Goal: Find specific page/section: Find specific page/section

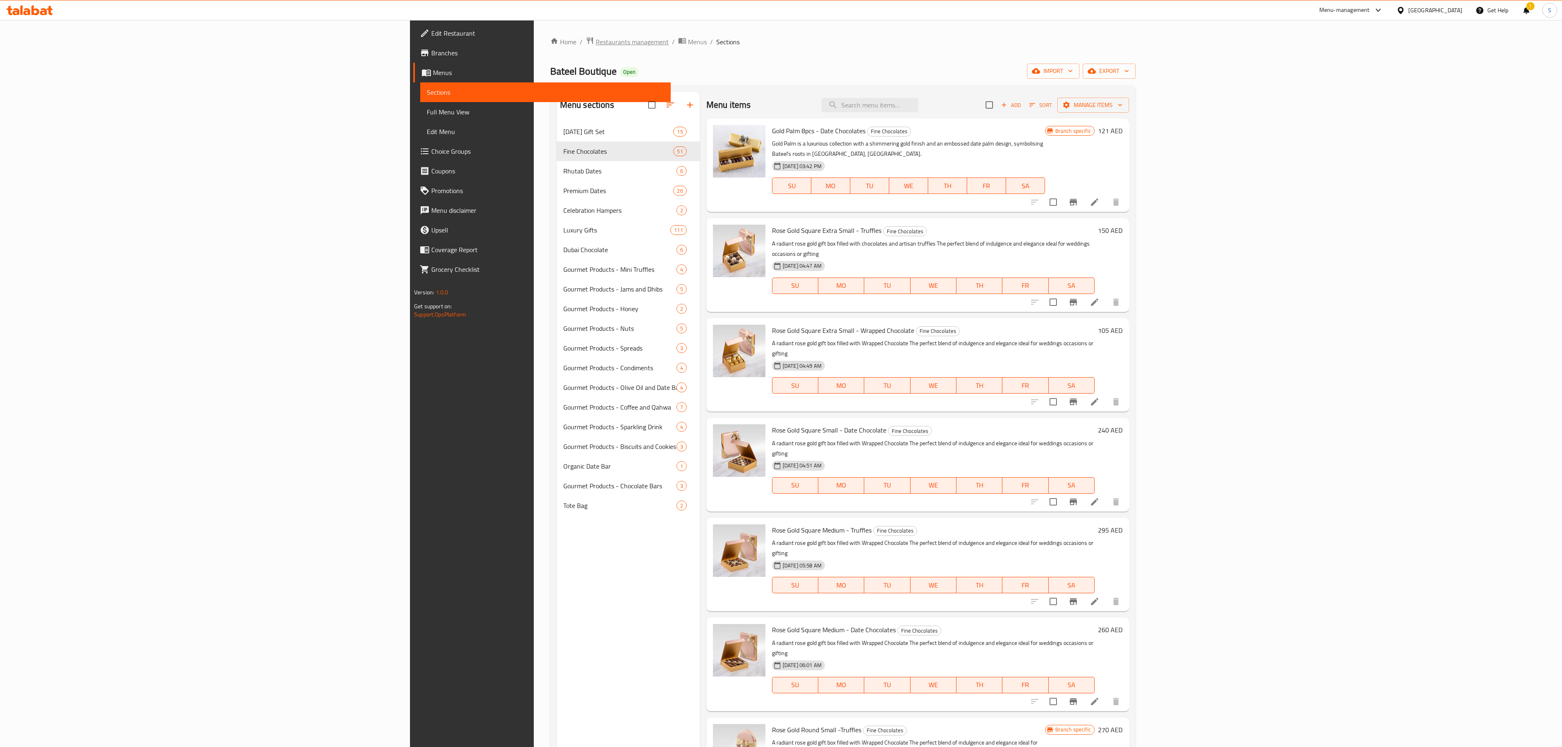
drag, startPoint x: 0, startPoint y: 0, endPoint x: 378, endPoint y: 39, distance: 380.0
click at [596, 39] on span "Restaurants management" at bounding box center [632, 42] width 73 height 10
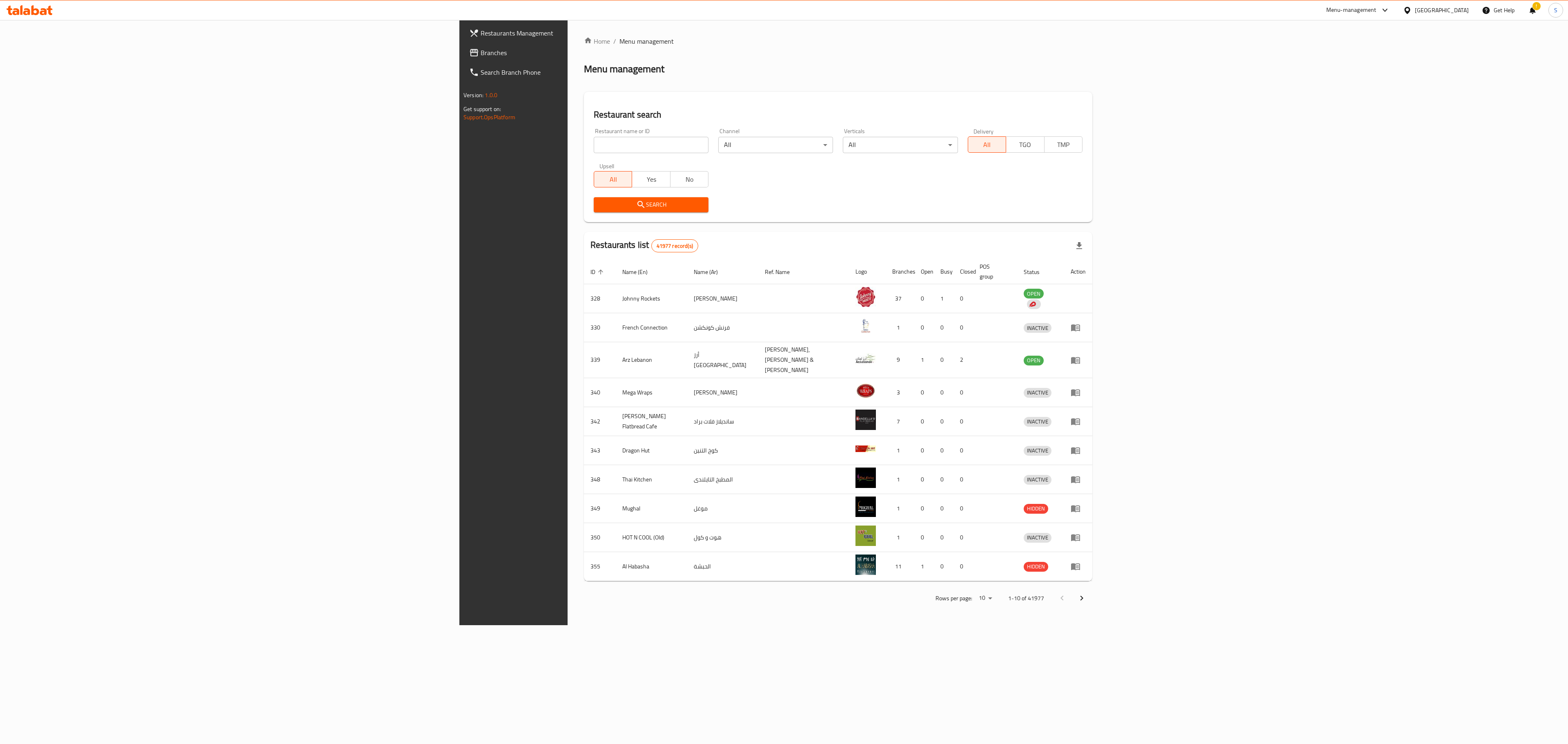
click at [593, 144] on input "search" at bounding box center [650, 144] width 114 height 16
click at [593, 150] on input "search" at bounding box center [650, 144] width 114 height 16
type input "cake n more"
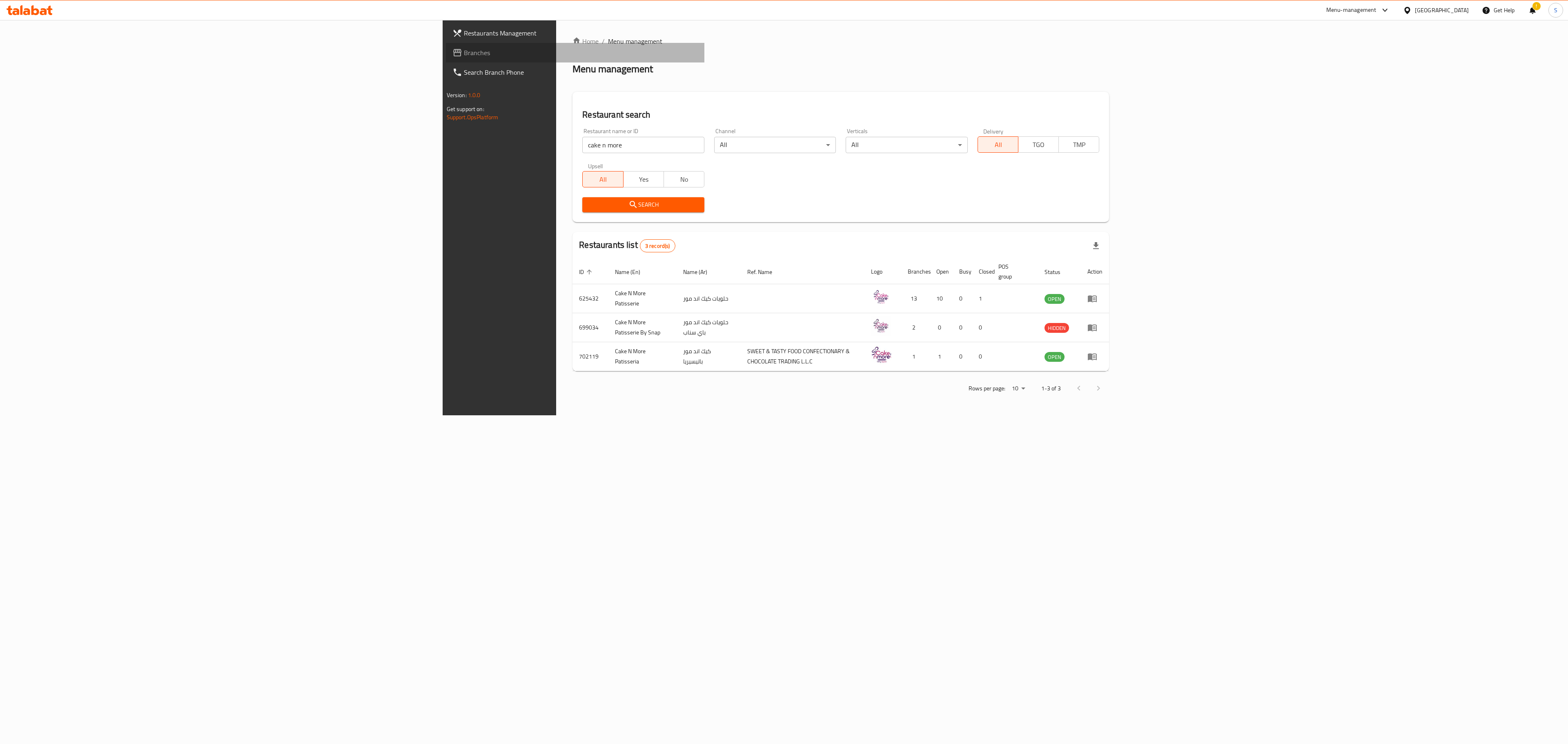
click at [446, 47] on link "Branches" at bounding box center [575, 53] width 259 height 20
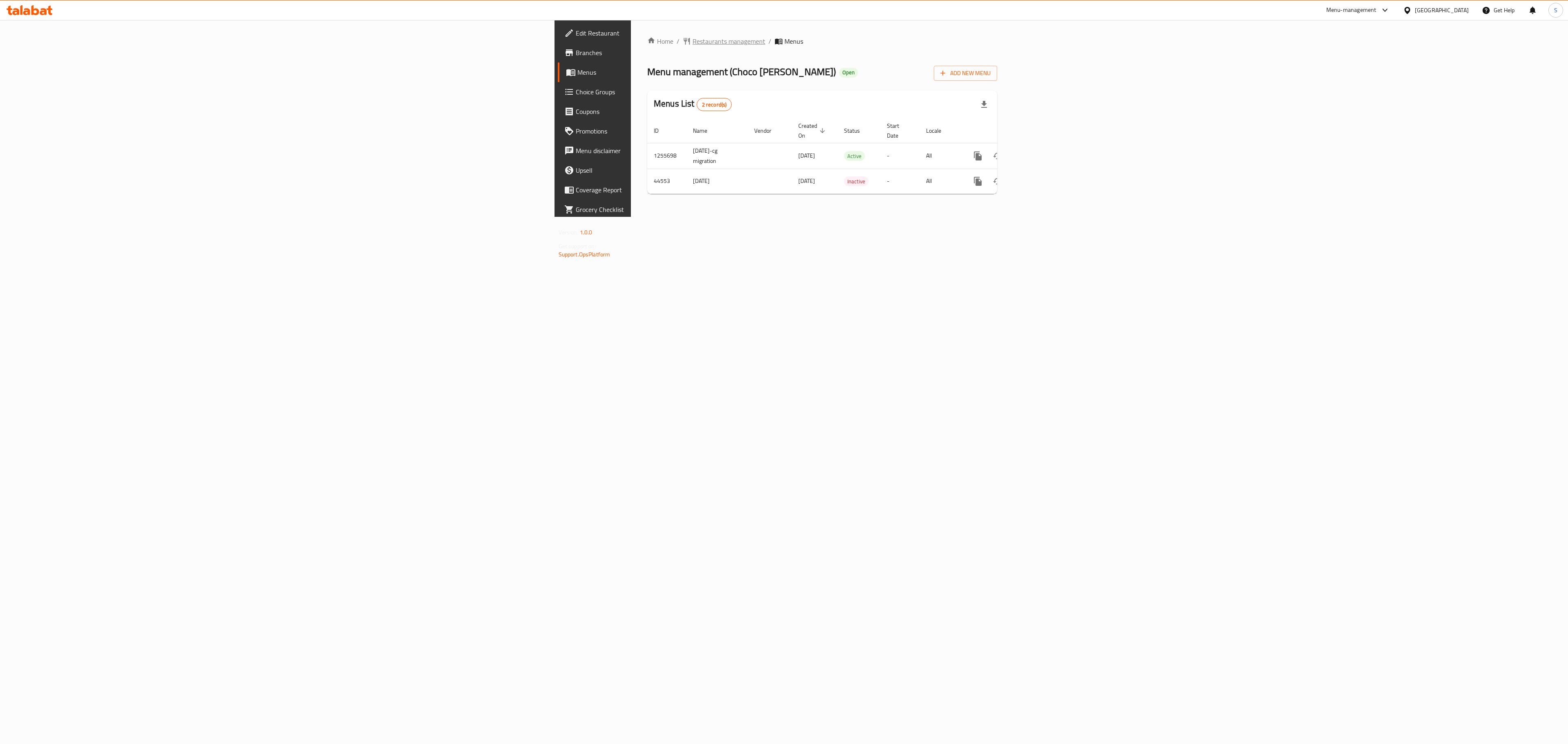
click at [692, 43] on span "Restaurants management" at bounding box center [728, 41] width 73 height 10
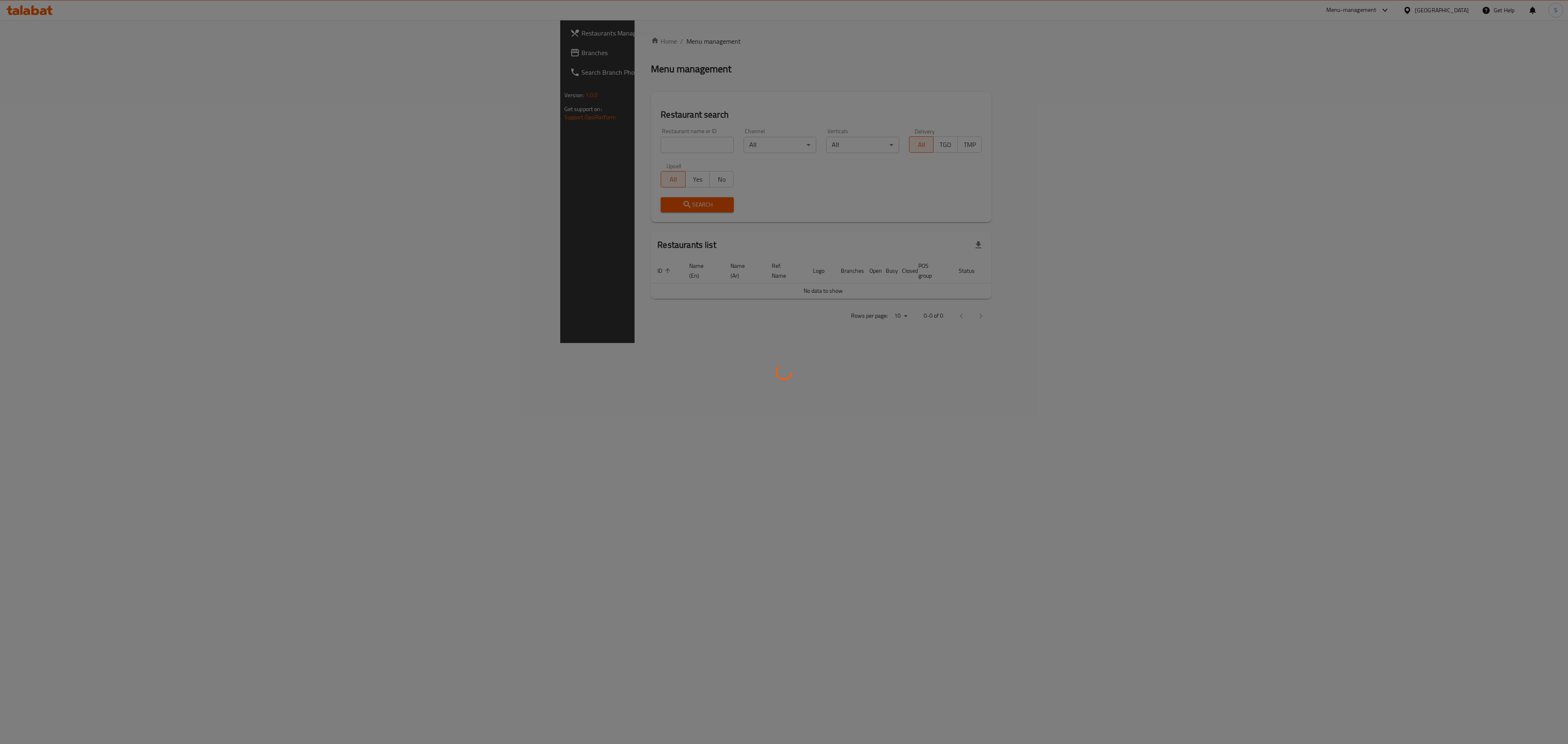
click at [368, 147] on div at bounding box center [784, 372] width 1568 height 744
click at [370, 147] on div at bounding box center [784, 372] width 1568 height 744
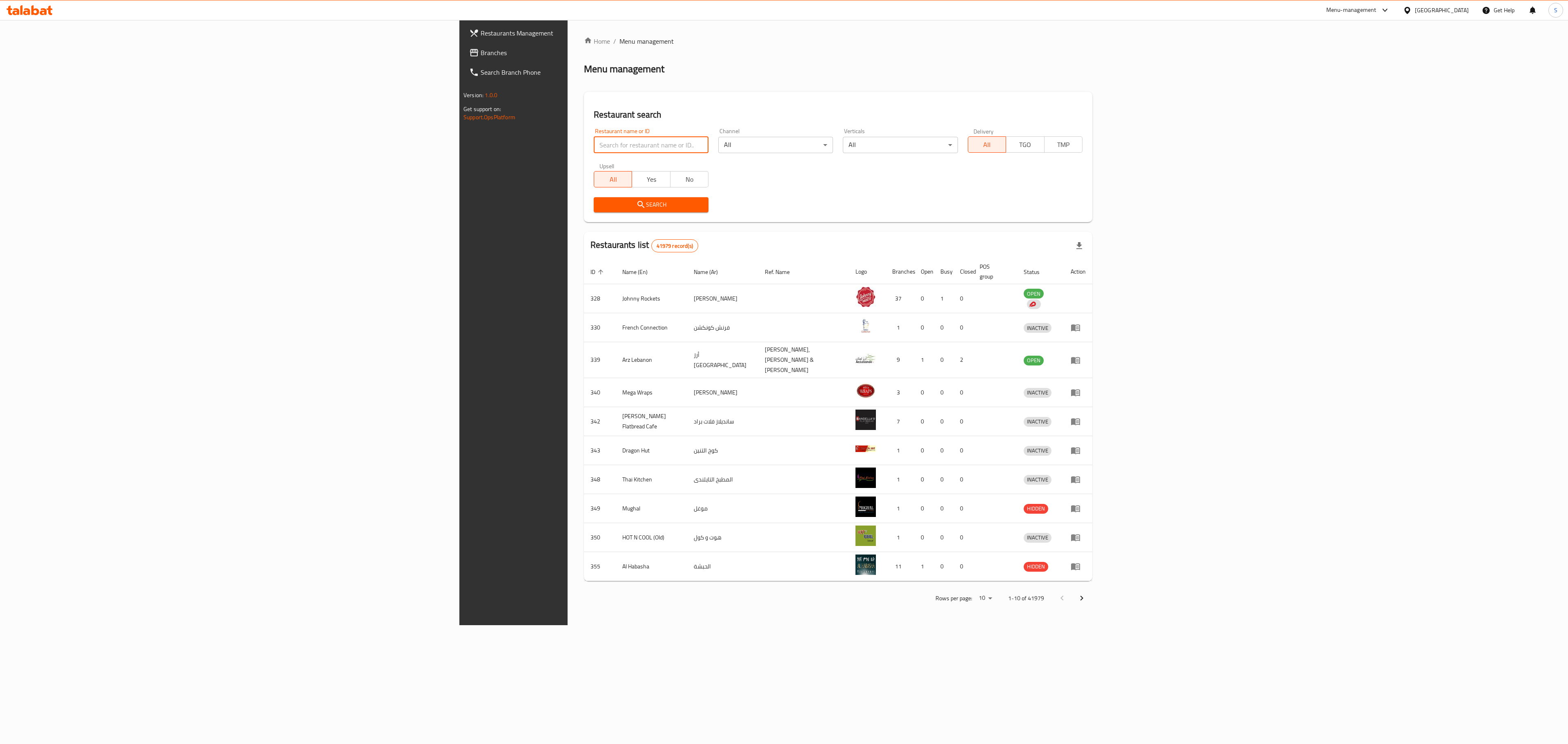
click at [593, 138] on input "search" at bounding box center [650, 144] width 114 height 16
type input "cake n more"
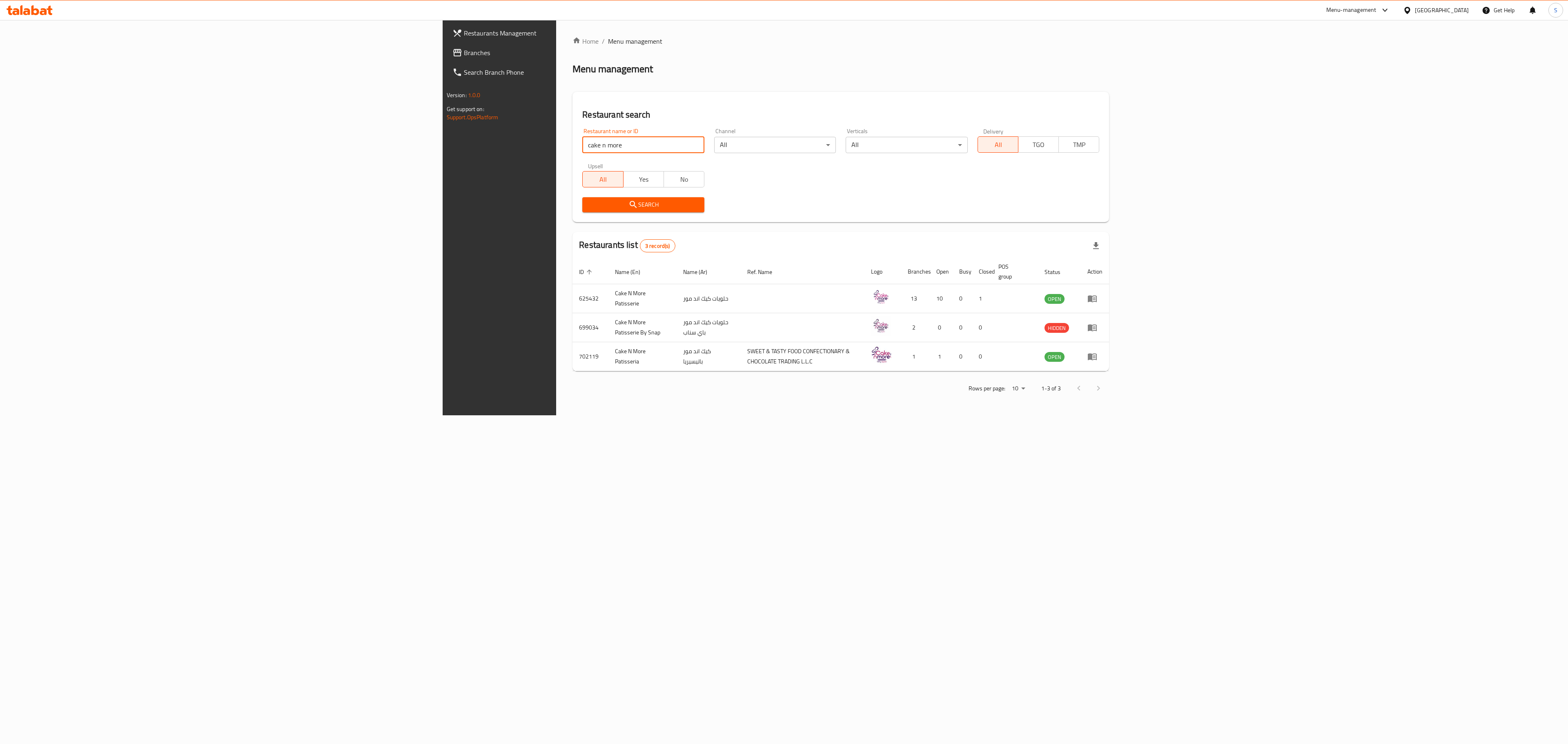
click at [464, 34] on span "Restaurants Management" at bounding box center [580, 33] width 234 height 10
